Goal: Information Seeking & Learning: Learn about a topic

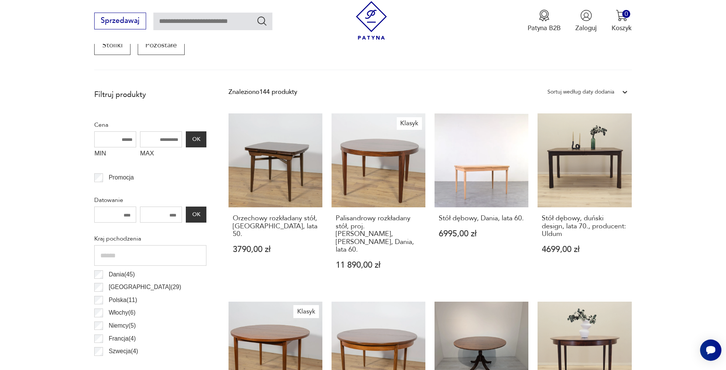
scroll to position [292, 0]
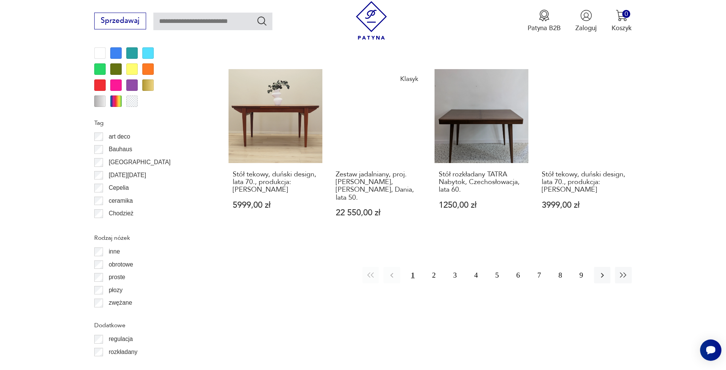
scroll to position [902, 0]
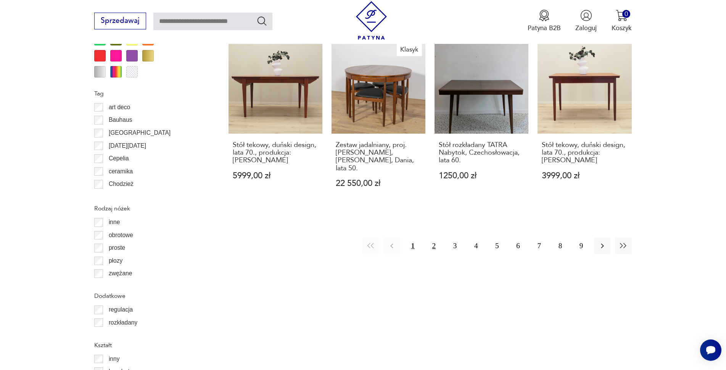
click at [431, 237] on button "2" at bounding box center [434, 245] width 16 height 16
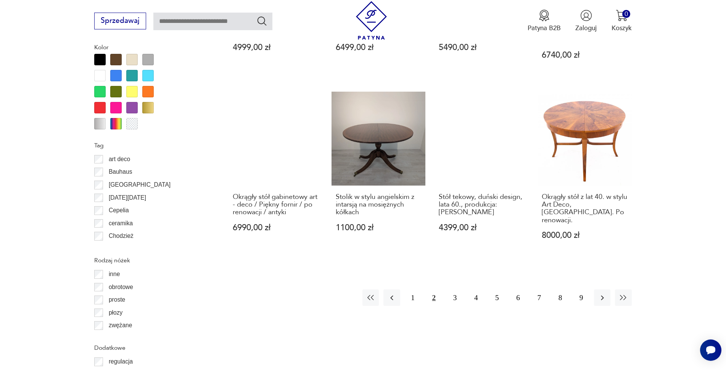
scroll to position [945, 0]
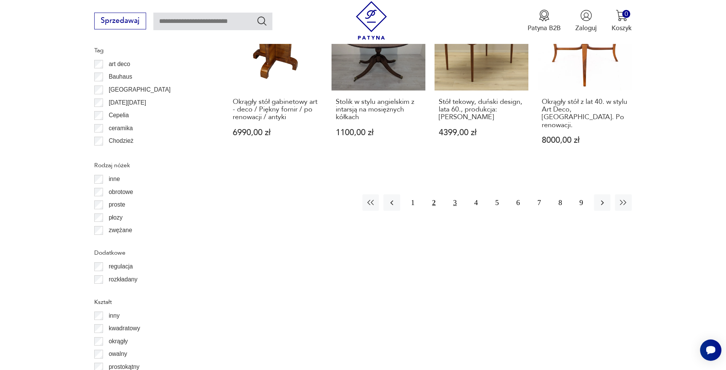
click at [452, 194] on button "3" at bounding box center [455, 202] width 16 height 16
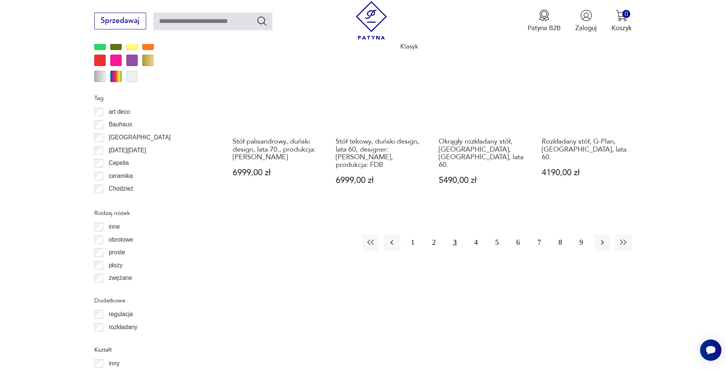
scroll to position [1021, 0]
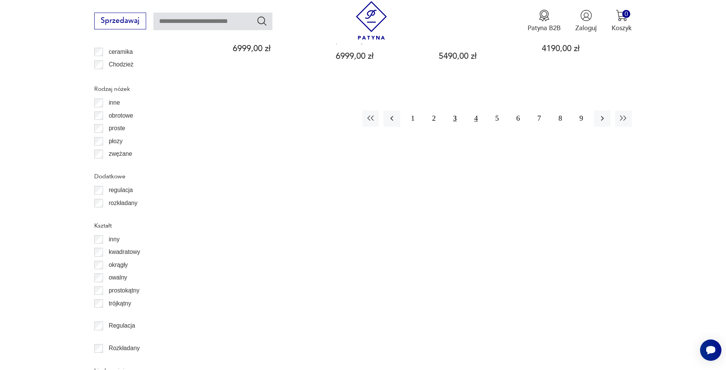
click at [472, 110] on button "4" at bounding box center [476, 118] width 16 height 16
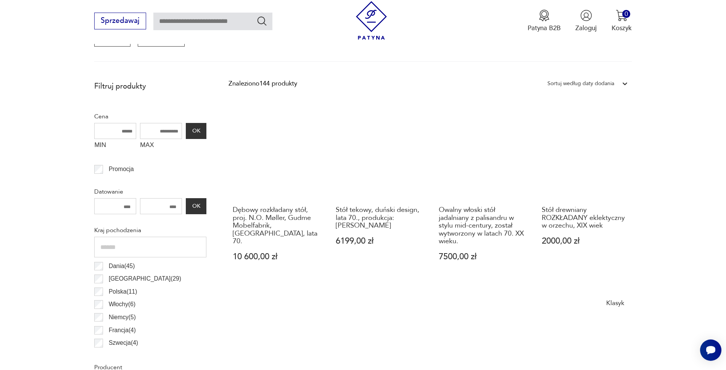
scroll to position [297, 0]
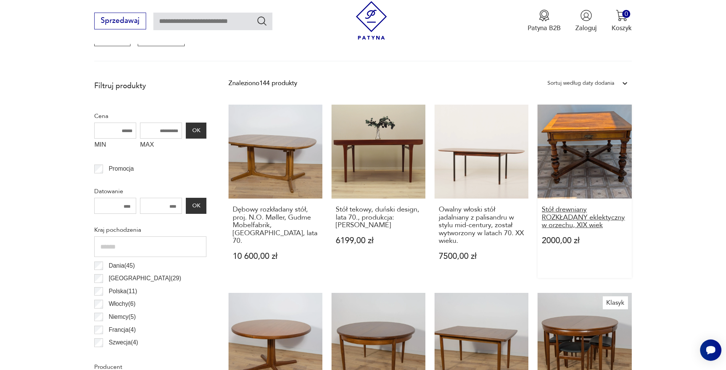
click at [566, 219] on h3 "Stół drewniany ROZKŁADANY eklektyczny w orzechu, XIX wiek" at bounding box center [585, 217] width 86 height 23
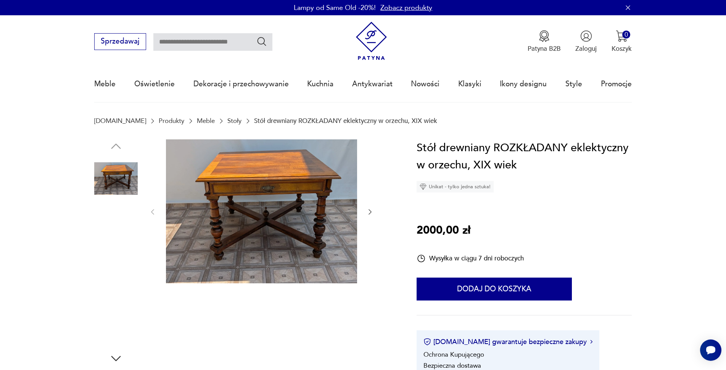
click at [111, 225] on img at bounding box center [115, 226] width 43 height 43
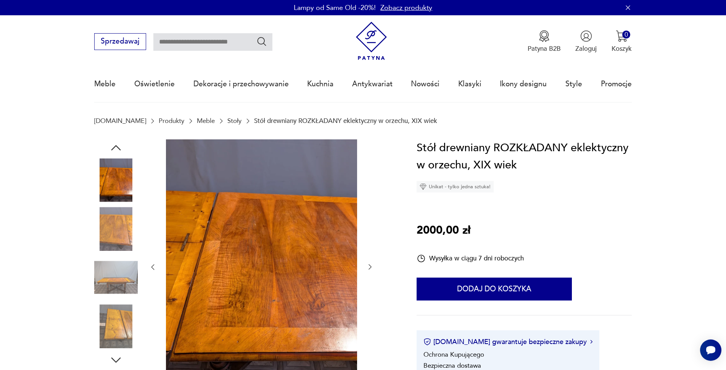
click at [114, 281] on img at bounding box center [115, 277] width 43 height 43
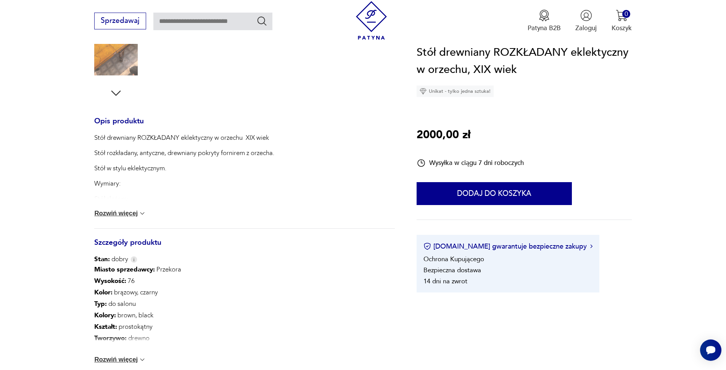
scroll to position [305, 0]
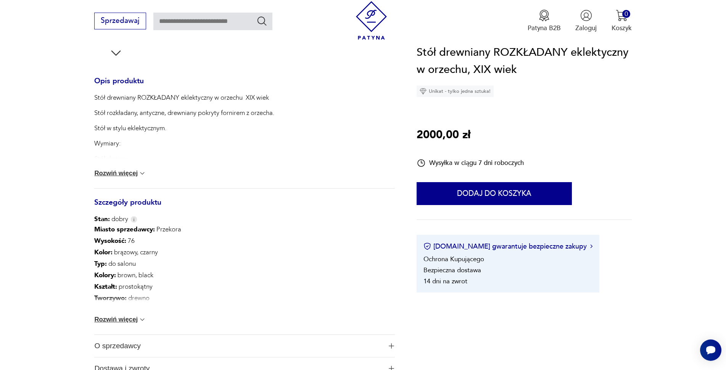
click at [129, 315] on div "Miasto sprzedawcy : Przekora Wysokość : 76 Kolor: brązowy, czarny Typ : do salo…" at bounding box center [244, 278] width 300 height 111
click at [131, 318] on button "Rozwiń więcej" at bounding box center [120, 319] width 52 height 8
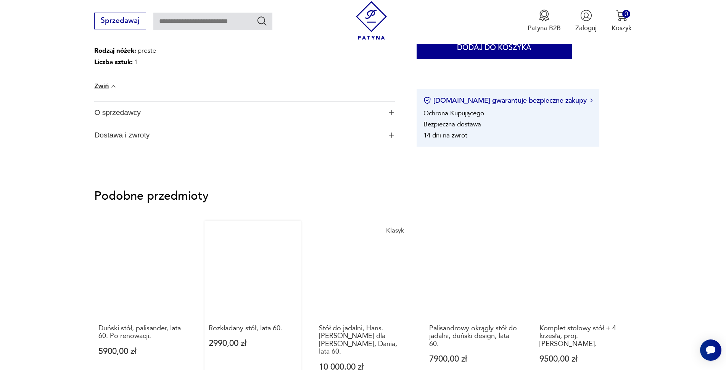
scroll to position [648, 0]
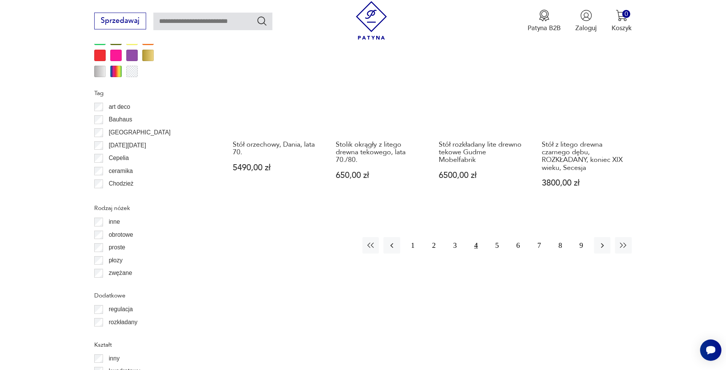
scroll to position [945, 0]
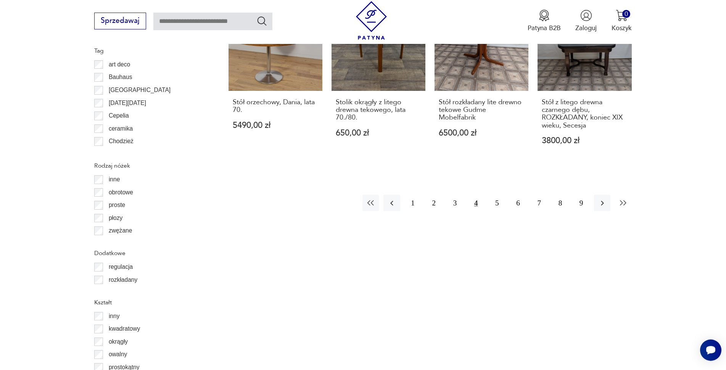
click at [624, 198] on icon "button" at bounding box center [623, 202] width 9 height 9
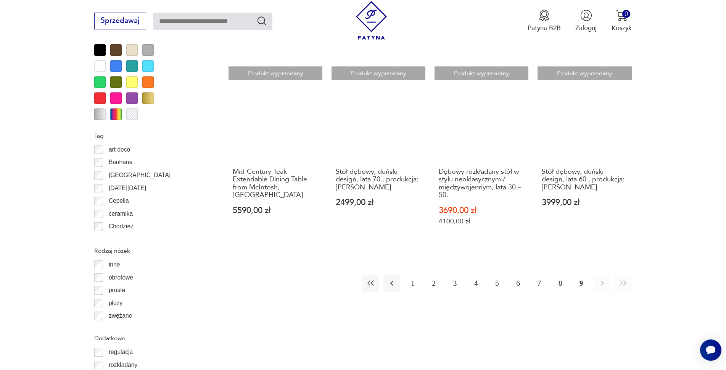
scroll to position [869, 0]
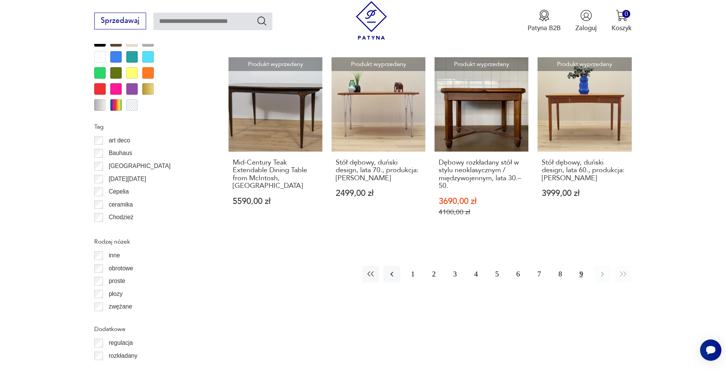
click at [670, 206] on section "Filtruj produkty Cena MIN MAX OK Promocja Datowanie OK Kraj pochodzenia Dania (…" at bounding box center [363, 148] width 726 height 1288
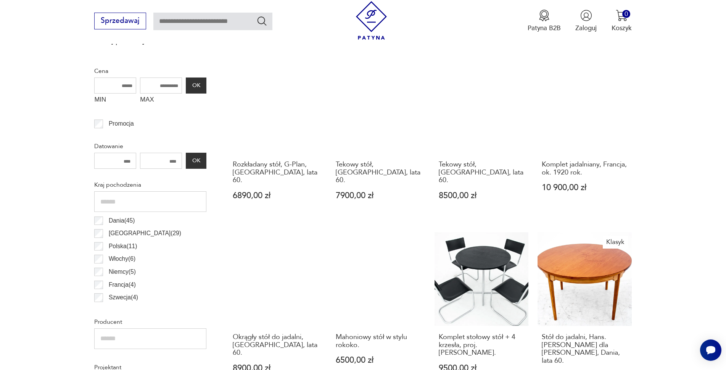
scroll to position [335, 0]
